Goal: Task Accomplishment & Management: Manage account settings

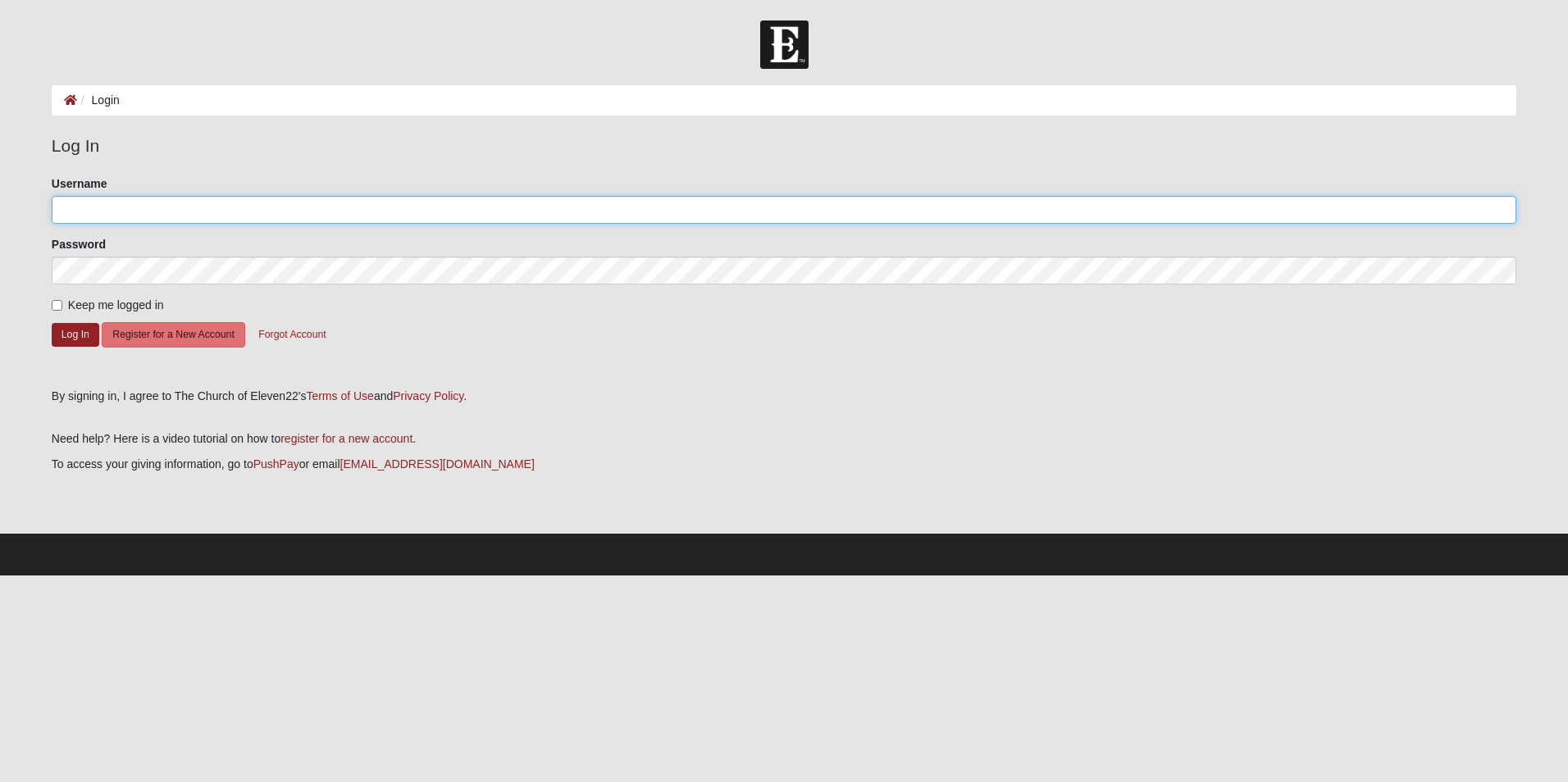
click at [107, 216] on input "Username" at bounding box center [784, 210] width 1465 height 28
type input "[EMAIL_ADDRESS][DOMAIN_NAME]"
click at [73, 329] on button "Log In" at bounding box center [75, 335] width 47 height 24
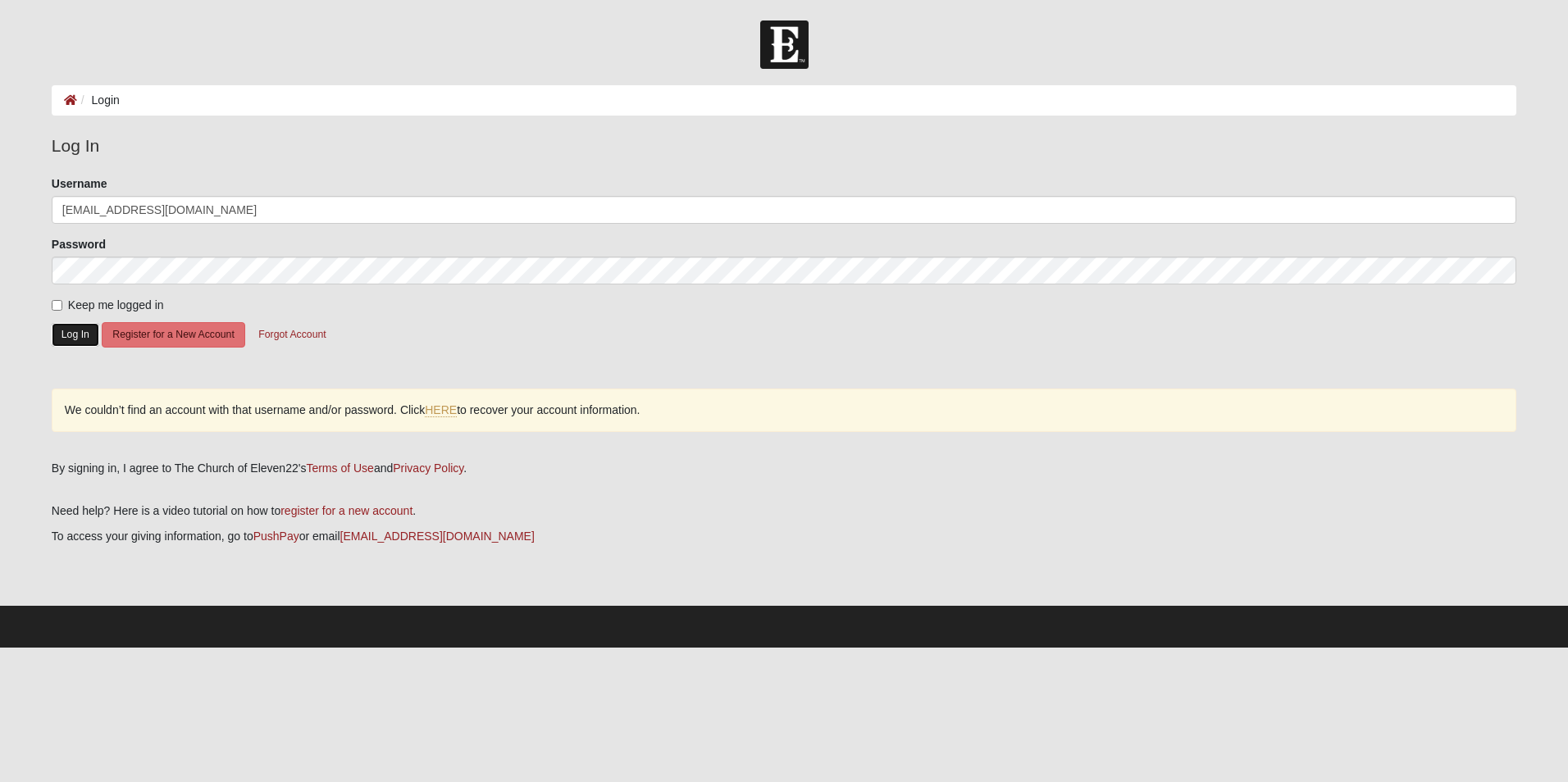
click at [76, 337] on button "Log In" at bounding box center [75, 335] width 47 height 24
click at [289, 337] on button "Forgot Account" at bounding box center [292, 334] width 89 height 25
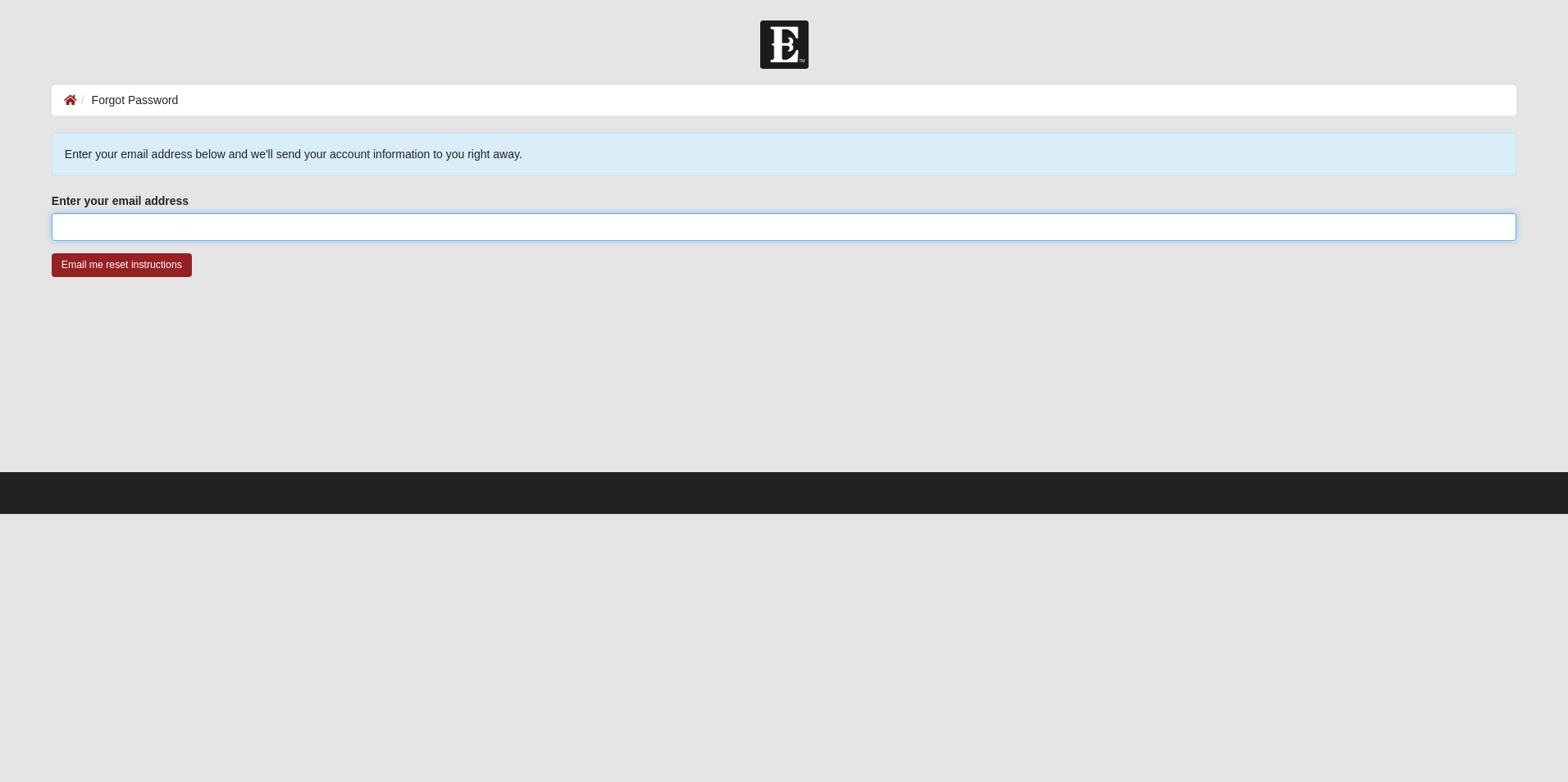
click at [98, 229] on input "Enter your email address" at bounding box center [784, 227] width 1465 height 28
type input "[EMAIL_ADDRESS][DOMAIN_NAME]"
click at [123, 267] on input "Email me reset instructions" at bounding box center [122, 266] width 140 height 24
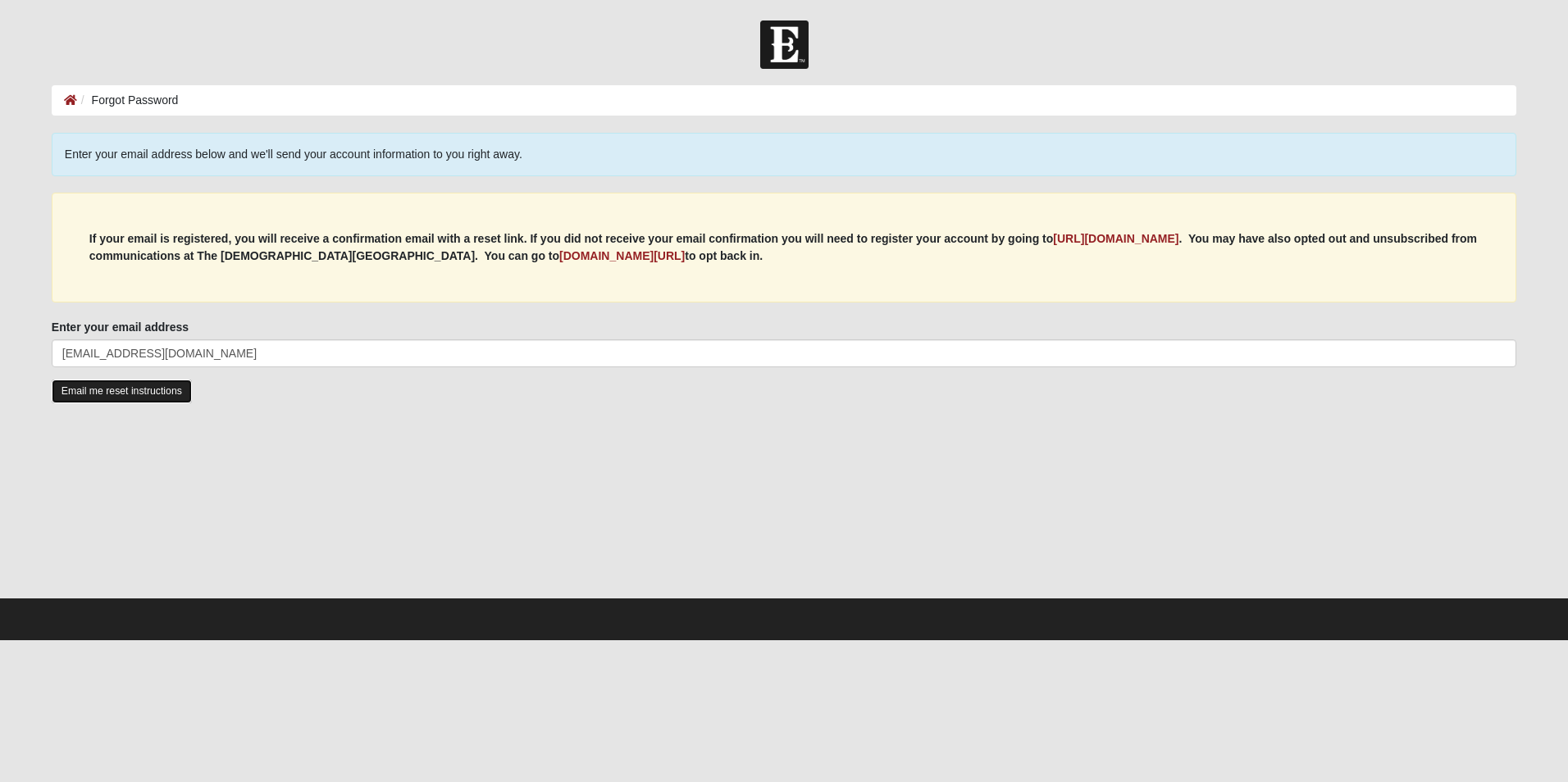
click at [136, 391] on input "Email me reset instructions" at bounding box center [122, 392] width 140 height 24
click at [125, 388] on input "Email me reset instructions" at bounding box center [122, 392] width 140 height 24
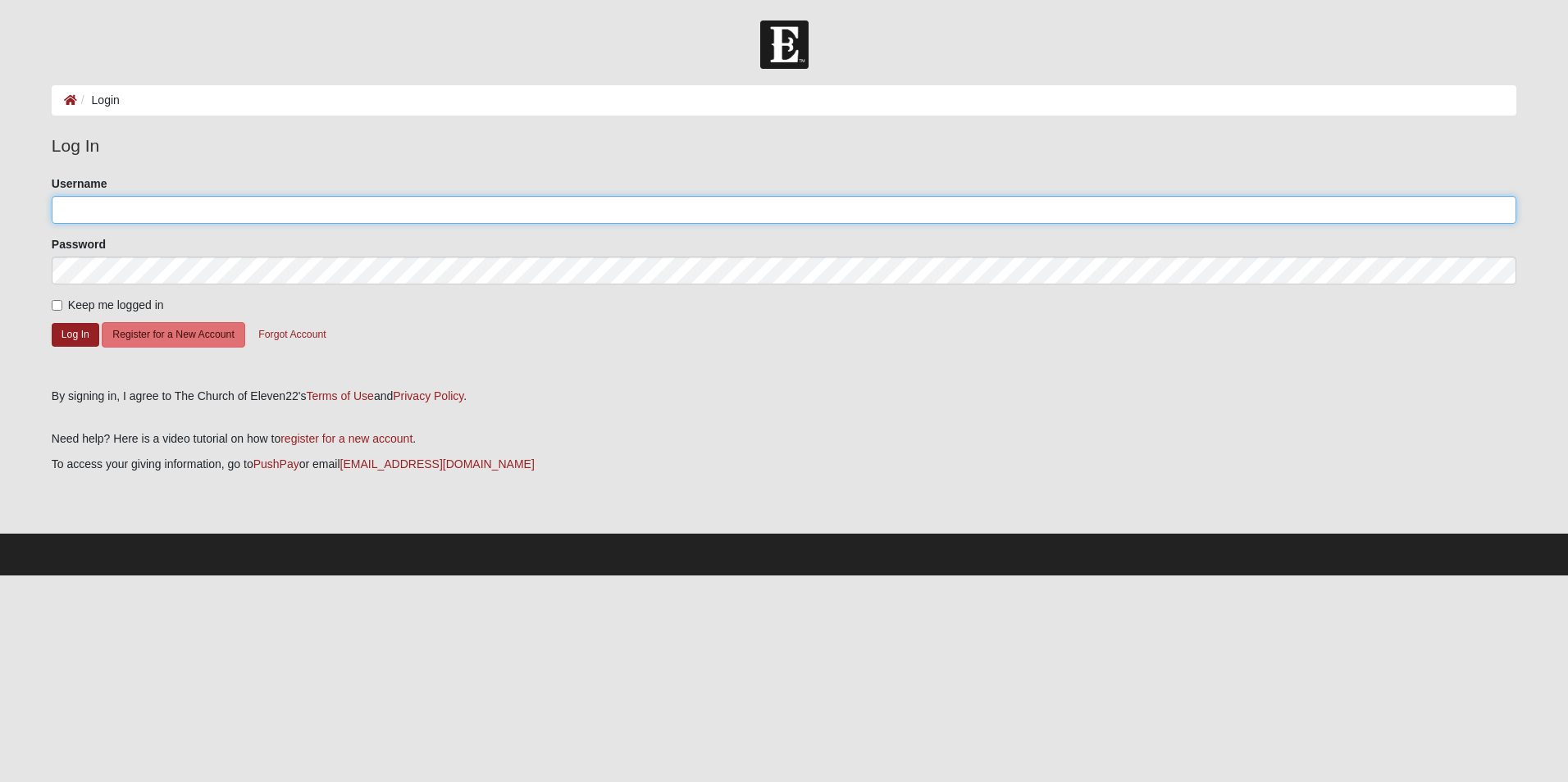
click at [69, 214] on input "Username" at bounding box center [784, 210] width 1465 height 28
type input "littlelace"
click at [67, 334] on button "Log In" at bounding box center [75, 335] width 47 height 24
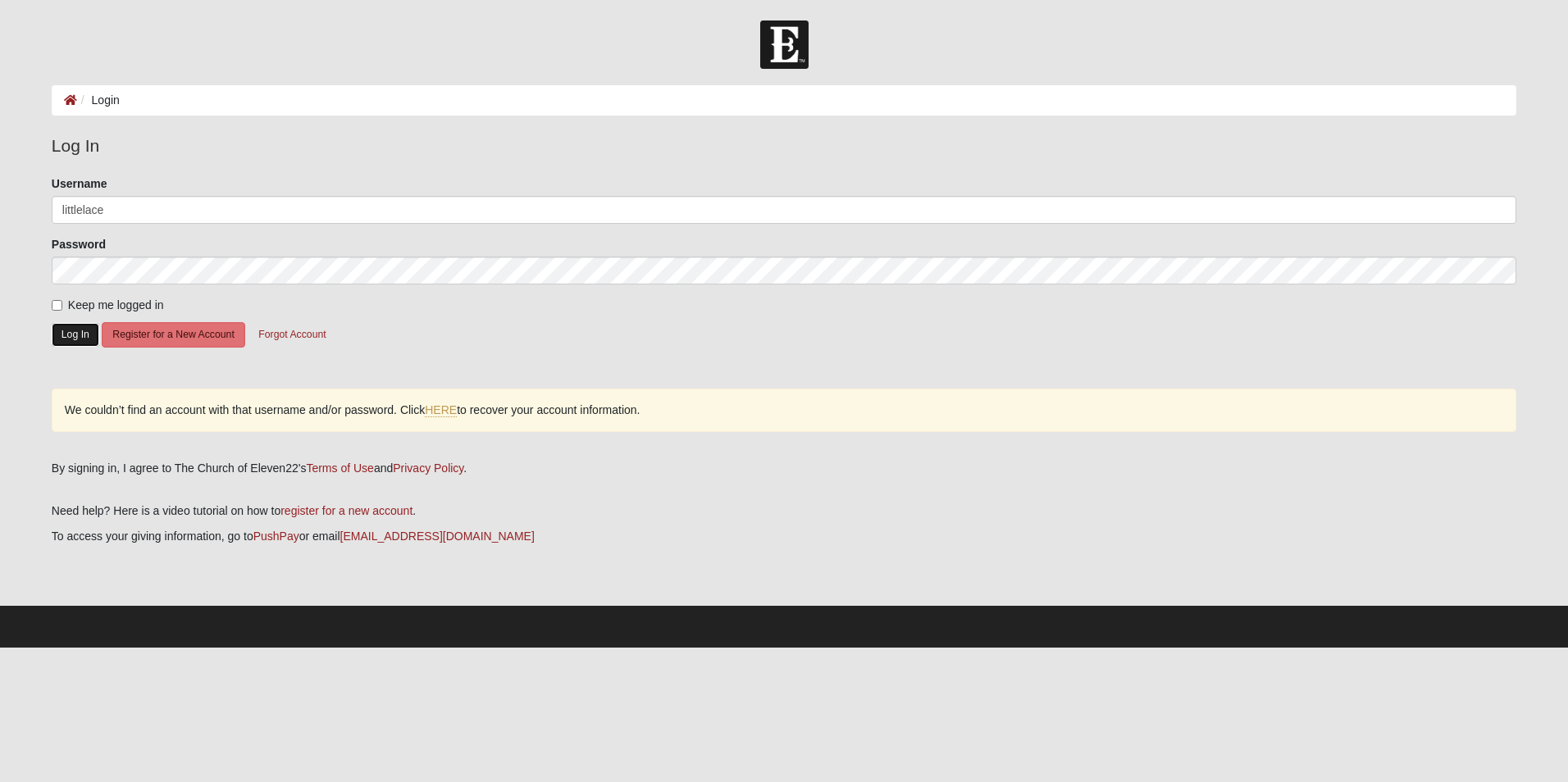
click at [77, 342] on button "Log In" at bounding box center [75, 335] width 47 height 24
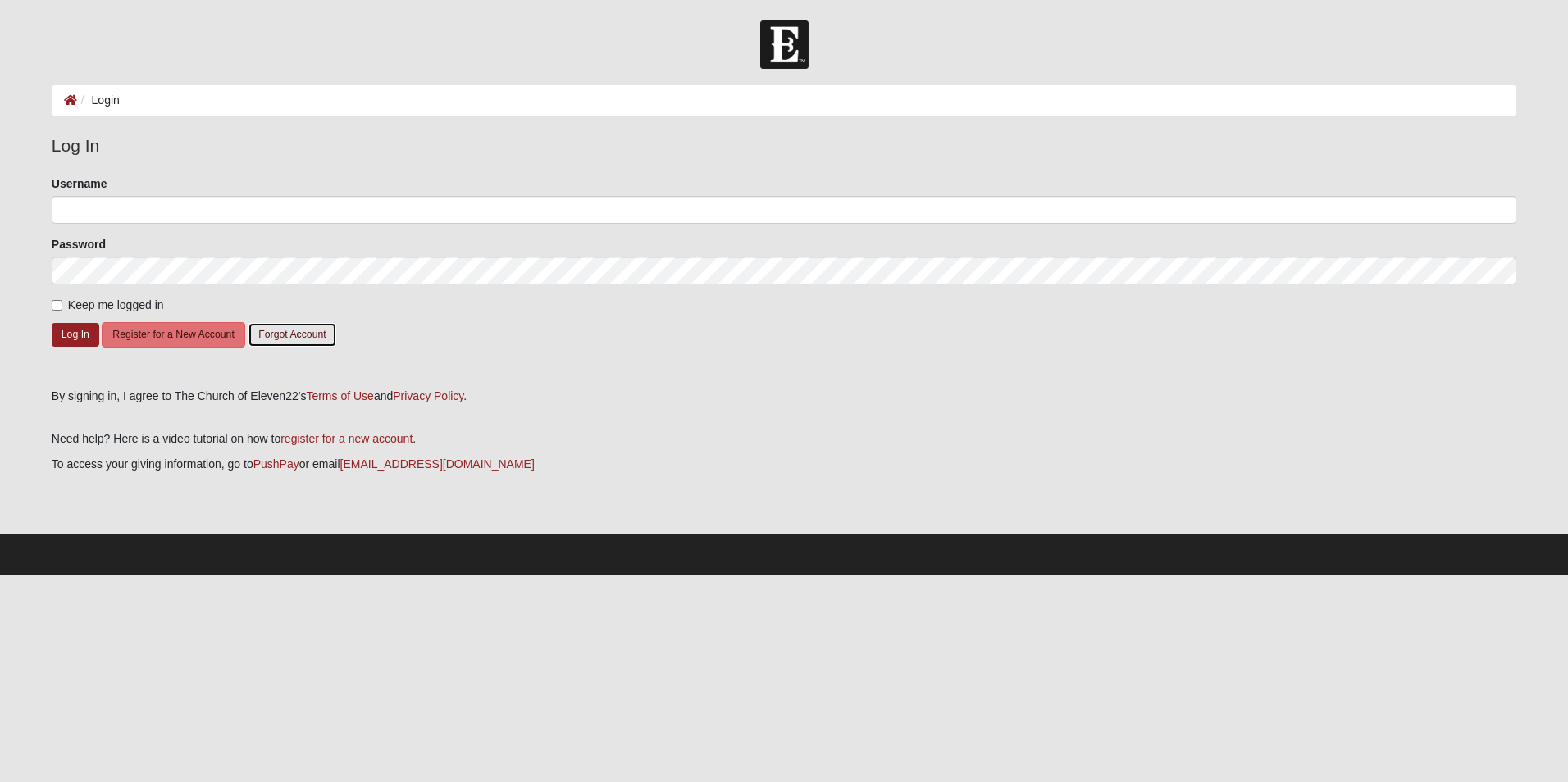
click at [295, 336] on button "Forgot Account" at bounding box center [292, 334] width 89 height 25
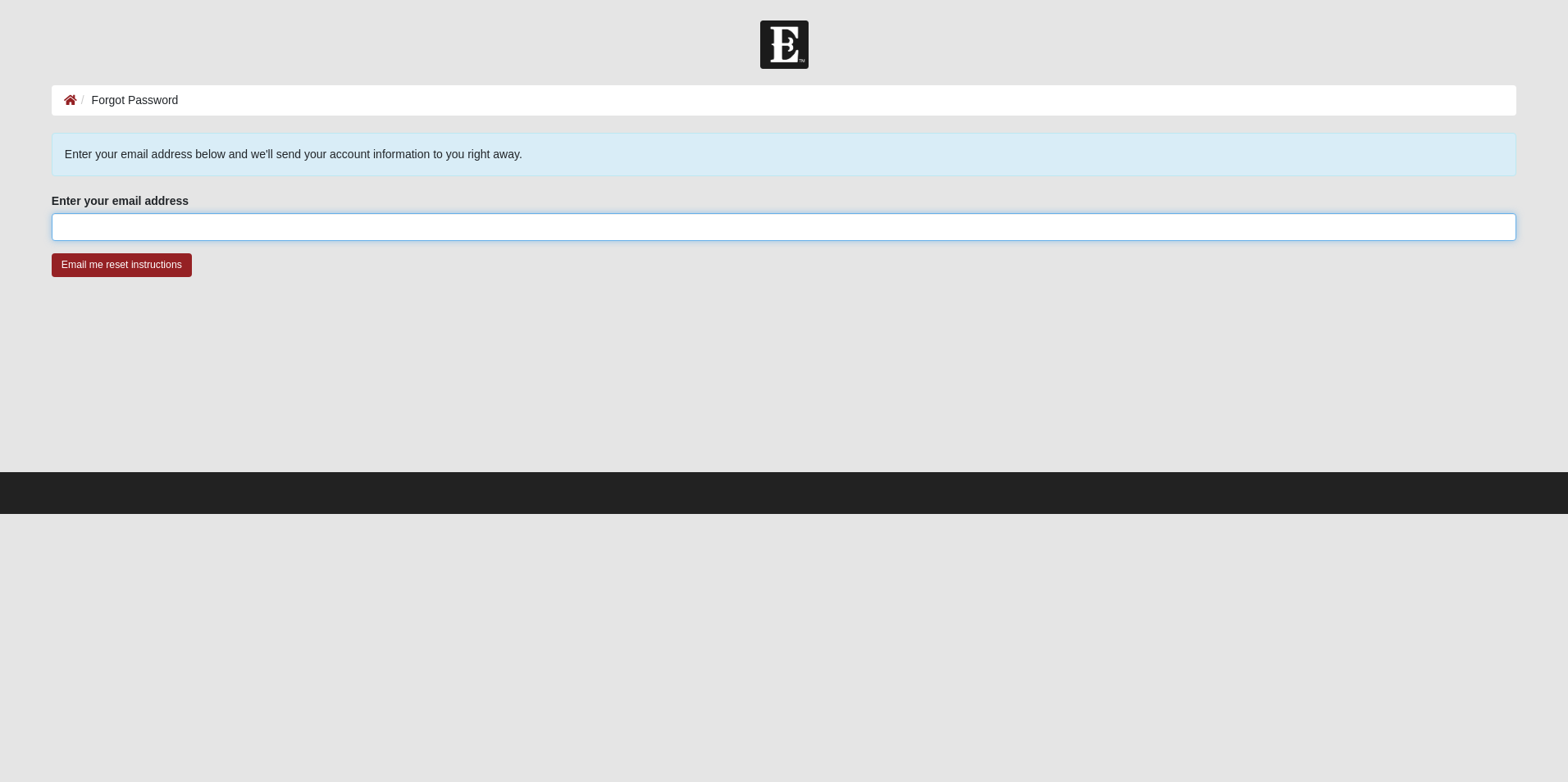
click at [111, 234] on input "Enter your email address" at bounding box center [784, 227] width 1465 height 28
type input "[EMAIL_ADDRESS][DOMAIN_NAME]"
click at [122, 267] on input "Email me reset instructions" at bounding box center [122, 266] width 140 height 24
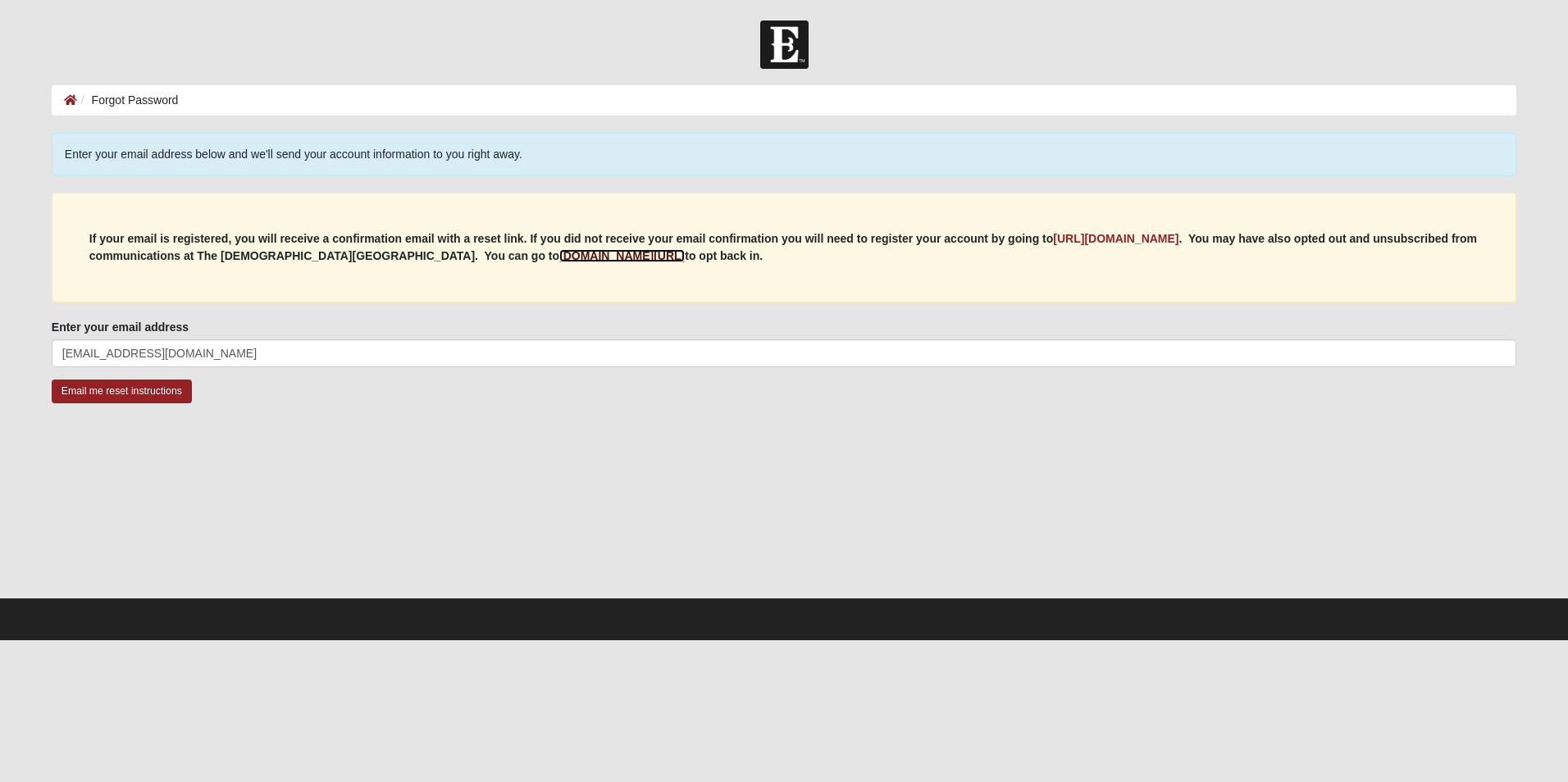
click at [604, 255] on b "my.coe22.com/resubscribe" at bounding box center [622, 255] width 125 height 13
